Goal: Navigation & Orientation: Find specific page/section

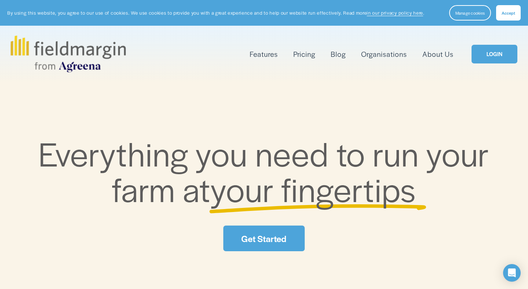
click at [491, 51] on link "LOGIN" at bounding box center [494, 54] width 46 height 19
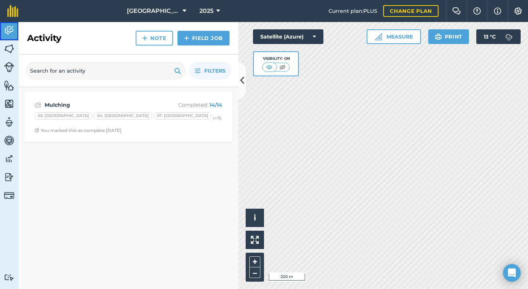
click at [8, 32] on img at bounding box center [9, 30] width 10 height 11
click at [11, 49] on img at bounding box center [9, 48] width 10 height 11
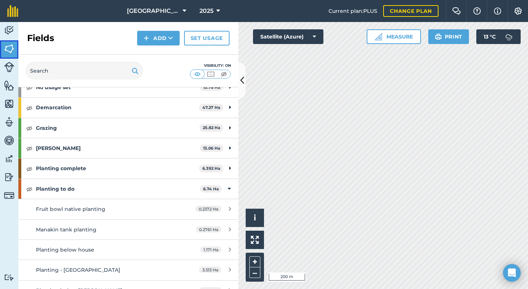
scroll to position [51, 0]
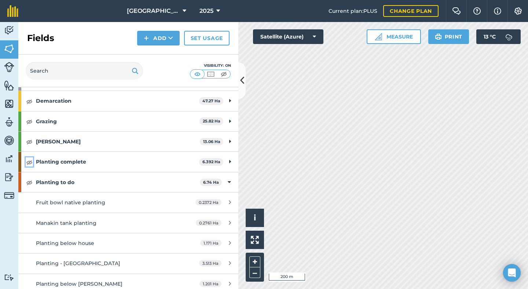
click at [30, 162] on img at bounding box center [29, 162] width 7 height 9
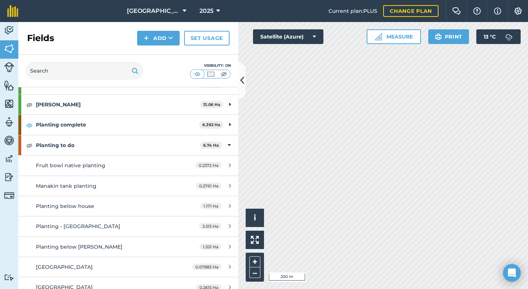
scroll to position [0, 0]
